Goal: Transaction & Acquisition: Purchase product/service

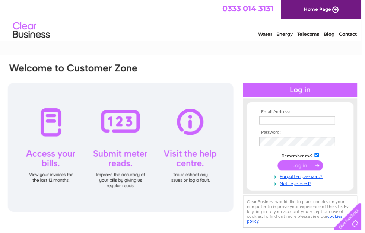
click at [268, 120] on input "text" at bounding box center [300, 122] width 77 height 8
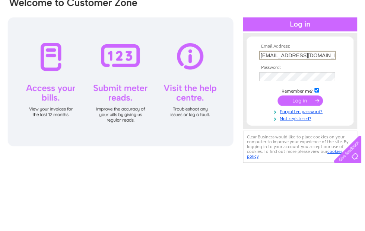
type input "[EMAIL_ADDRESS][DOMAIN_NAME]"
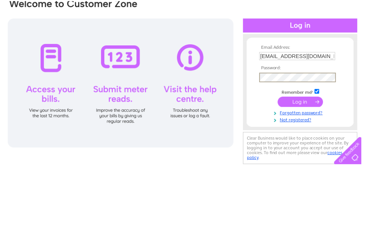
scroll to position [66, 0]
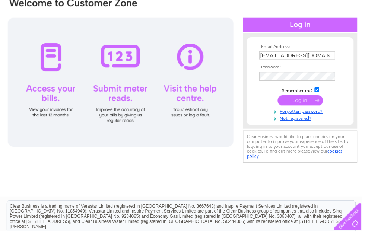
click at [299, 102] on input "submit" at bounding box center [304, 101] width 46 height 10
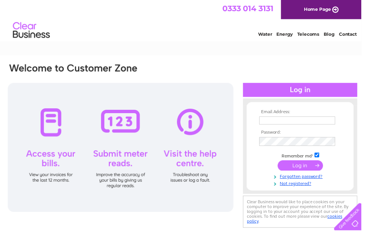
click at [312, 7] on link "Home Page" at bounding box center [324, 9] width 81 height 19
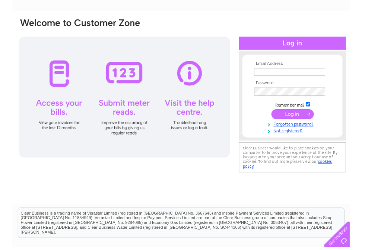
scroll to position [51, 0]
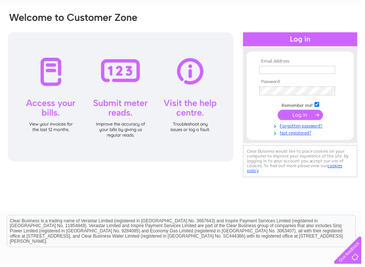
click at [270, 72] on input "text" at bounding box center [300, 71] width 77 height 8
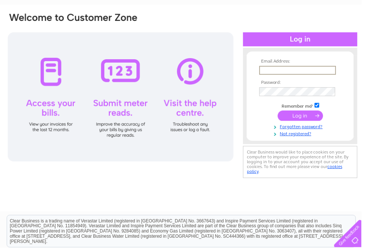
type input "michelleharper212018@gmail.com"
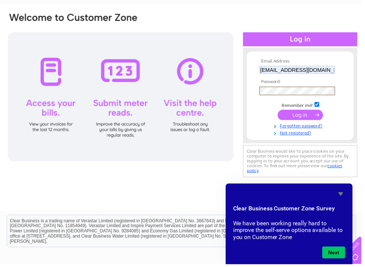
click at [315, 130] on link "Forgotten password?" at bounding box center [304, 126] width 85 height 7
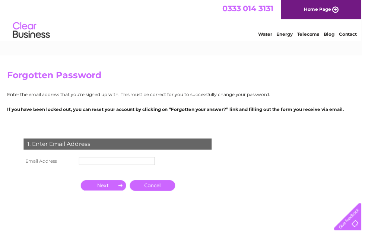
click at [85, 164] on input "text" at bounding box center [118, 163] width 77 height 8
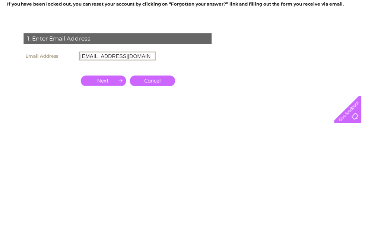
type input "michelleharper212018@gmail.com"
click at [112, 183] on input "button" at bounding box center [105, 188] width 46 height 10
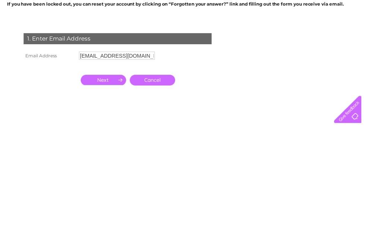
scroll to position [107, 0]
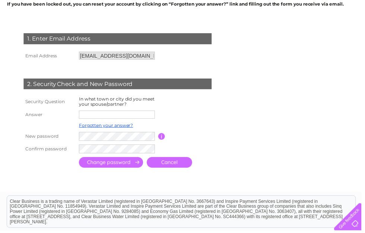
click at [87, 118] on input "text" at bounding box center [118, 116] width 77 height 8
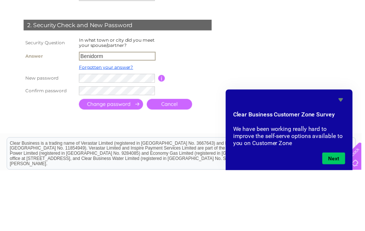
type input "Benidorm"
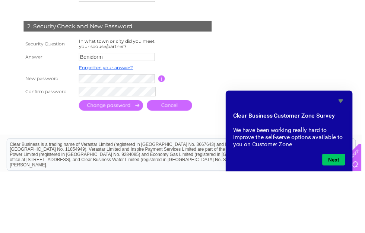
scroll to position [166, 0]
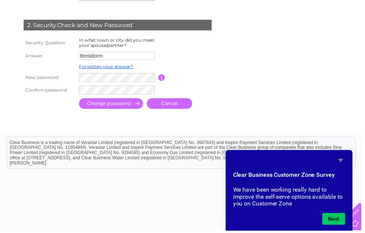
click at [116, 105] on input "submit" at bounding box center [112, 104] width 65 height 11
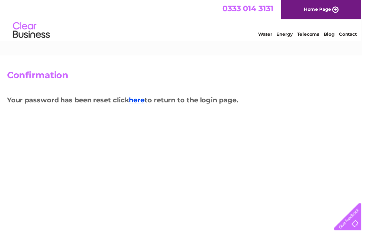
click at [140, 103] on link "here" at bounding box center [138, 101] width 16 height 8
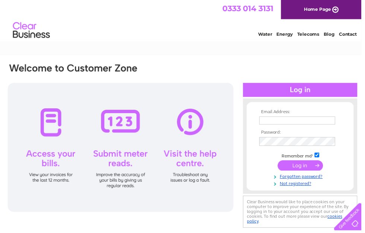
click at [270, 122] on input "text" at bounding box center [300, 122] width 77 height 8
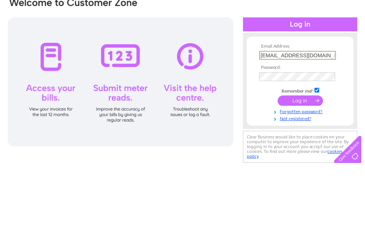
type input "michelleharper212018@gmail.com"
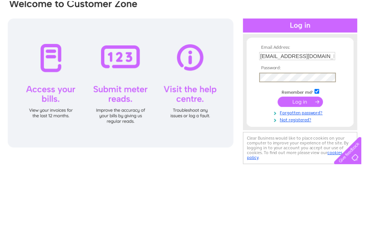
scroll to position [66, 0]
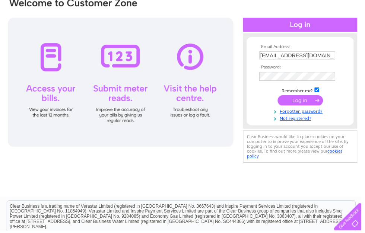
click at [300, 104] on input "submit" at bounding box center [304, 101] width 46 height 10
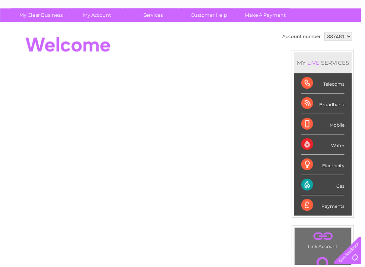
scroll to position [71, 0]
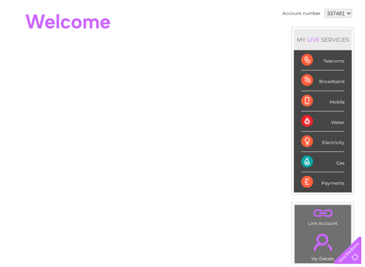
click at [341, 167] on div "Gas" at bounding box center [326, 164] width 44 height 20
click at [310, 170] on div "Gas" at bounding box center [326, 164] width 44 height 20
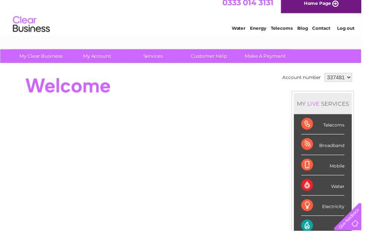
scroll to position [0, 0]
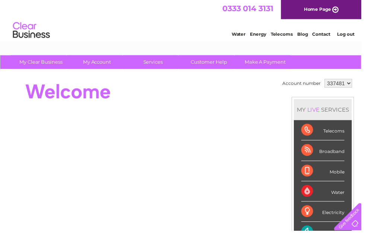
click at [351, 88] on select "337481" at bounding box center [342, 84] width 28 height 9
click at [263, 37] on link "Energy" at bounding box center [261, 35] width 16 height 6
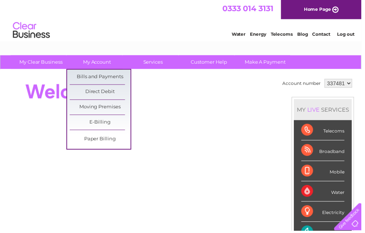
click at [117, 79] on link "Bills and Payments" at bounding box center [100, 77] width 61 height 15
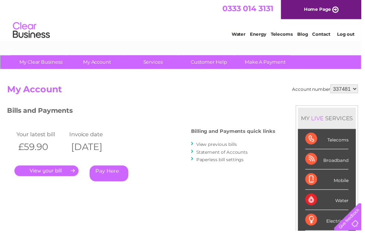
click at [107, 176] on link "Pay Here" at bounding box center [110, 175] width 39 height 16
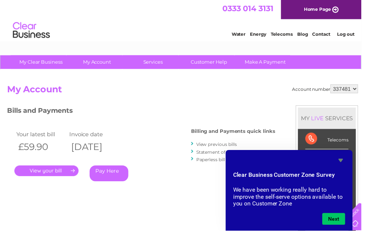
click at [107, 177] on link "Pay Here" at bounding box center [110, 175] width 39 height 16
click at [346, 167] on icon "Hide survey" at bounding box center [344, 162] width 9 height 9
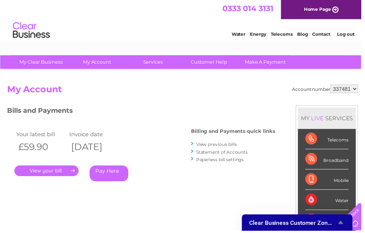
click at [347, 221] on icon "Show survey - Clear Business Customer Zone Survey" at bounding box center [344, 225] width 9 height 9
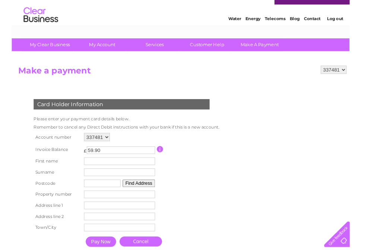
scroll to position [14, 0]
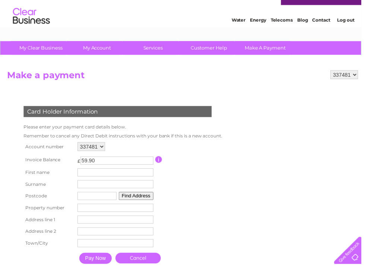
click at [89, 173] on input "text" at bounding box center [116, 174] width 77 height 8
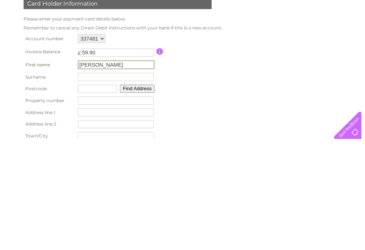
type input "Michelle"
click at [93, 183] on input "text" at bounding box center [117, 187] width 77 height 8
type input "Harper"
click at [94, 195] on input "text" at bounding box center [98, 199] width 39 height 8
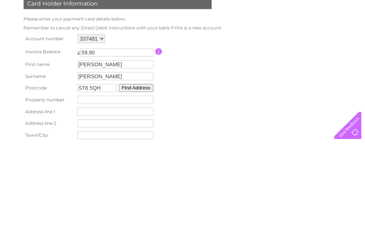
type input "ST6 5QH"
click at [95, 206] on input "number" at bounding box center [116, 210] width 77 height 8
click at [143, 194] on button "Find Address" at bounding box center [137, 198] width 35 height 8
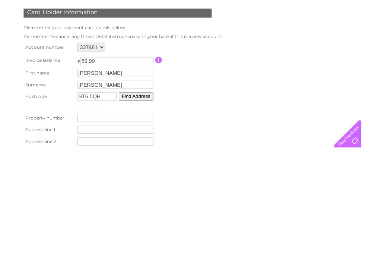
scroll to position [124, 0]
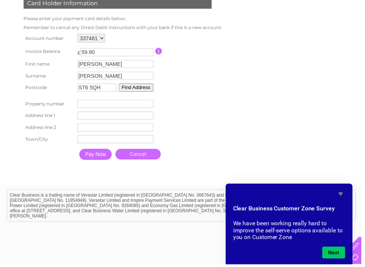
click at [92, 108] on input "number" at bounding box center [116, 105] width 77 height 8
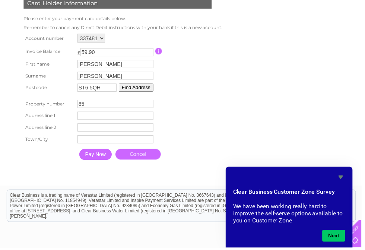
type input "851"
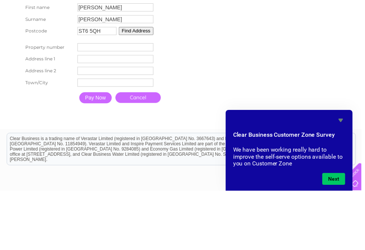
click at [88, 137] on input "text" at bounding box center [116, 141] width 77 height 8
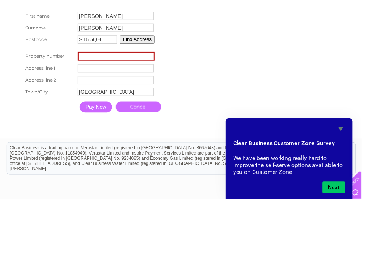
scroll to position [181, 0]
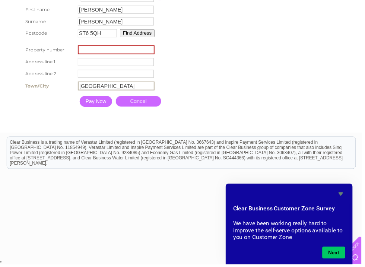
type input "Stoke on Trent"
click at [95, 107] on input "Pay Now" at bounding box center [96, 102] width 33 height 11
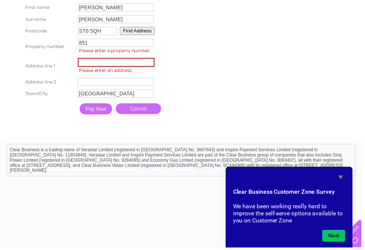
type input "851"
click at [88, 67] on input "text" at bounding box center [118, 63] width 78 height 9
type input "High Street"
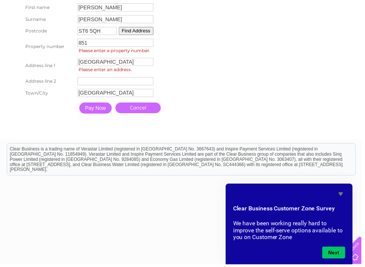
click at [98, 114] on input "Pay Now" at bounding box center [96, 109] width 33 height 11
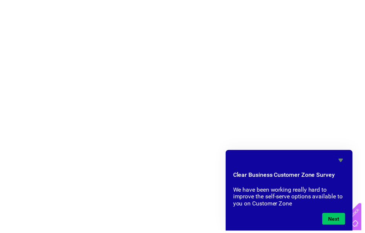
scroll to position [134, 0]
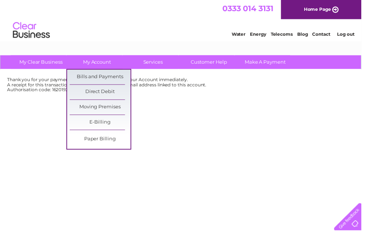
click at [107, 93] on link "Direct Debit" at bounding box center [100, 93] width 61 height 15
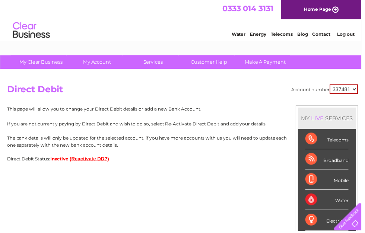
click at [88, 159] on button "(Reactivate DD?)" at bounding box center [90, 161] width 40 height 6
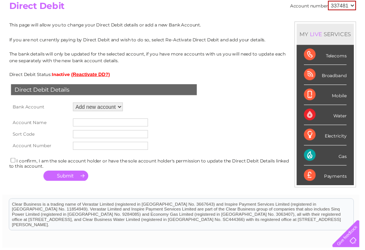
scroll to position [84, 0]
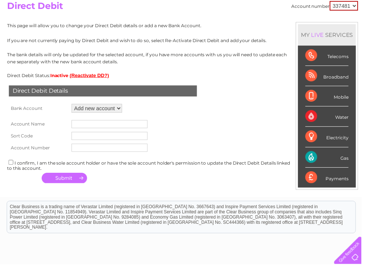
click at [84, 125] on input "text" at bounding box center [110, 125] width 77 height 8
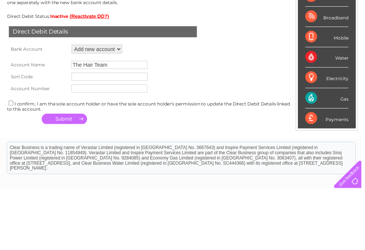
type input "The Hair Team"
click at [85, 133] on input "text" at bounding box center [110, 137] width 77 height 8
type input "205923"
click at [83, 145] on input "text" at bounding box center [110, 149] width 77 height 8
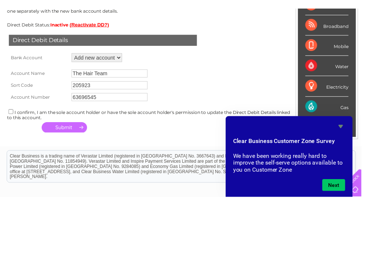
scroll to position [144, 0]
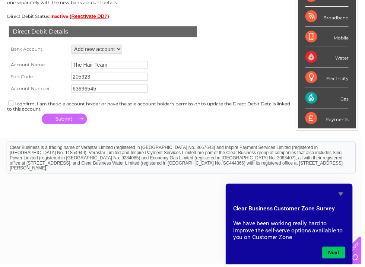
type input "63696545"
click at [13, 107] on input "checkbox" at bounding box center [11, 104] width 5 height 5
checkbox input "true"
click at [71, 125] on button "button" at bounding box center [65, 120] width 46 height 10
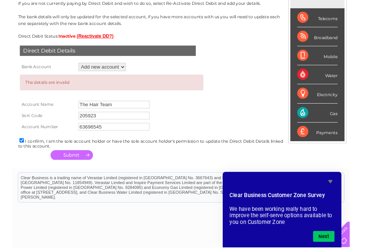
scroll to position [123, 0]
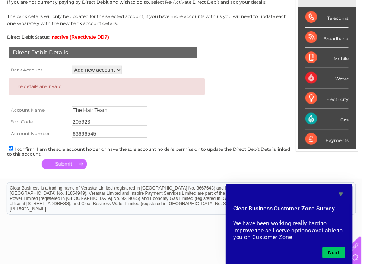
click at [100, 127] on input "205923" at bounding box center [110, 123] width 77 height 8
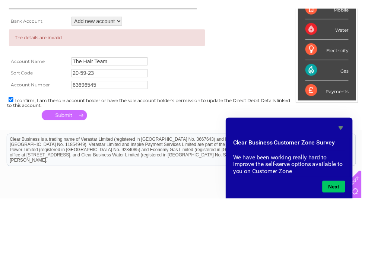
scroll to position [169, 0]
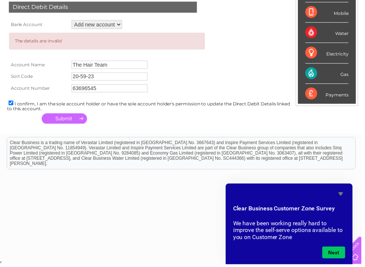
type input "20-59-23"
click at [118, 25] on select "Add new account ****6545 ****6545" at bounding box center [97, 24] width 51 height 9
select select "1381383"
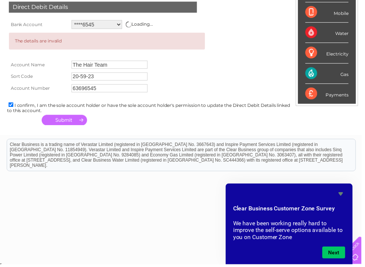
scroll to position [145, 0]
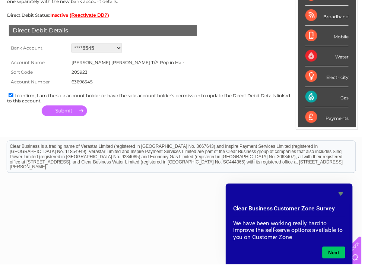
click at [66, 112] on button "button" at bounding box center [65, 112] width 46 height 10
